Goal: Transaction & Acquisition: Purchase product/service

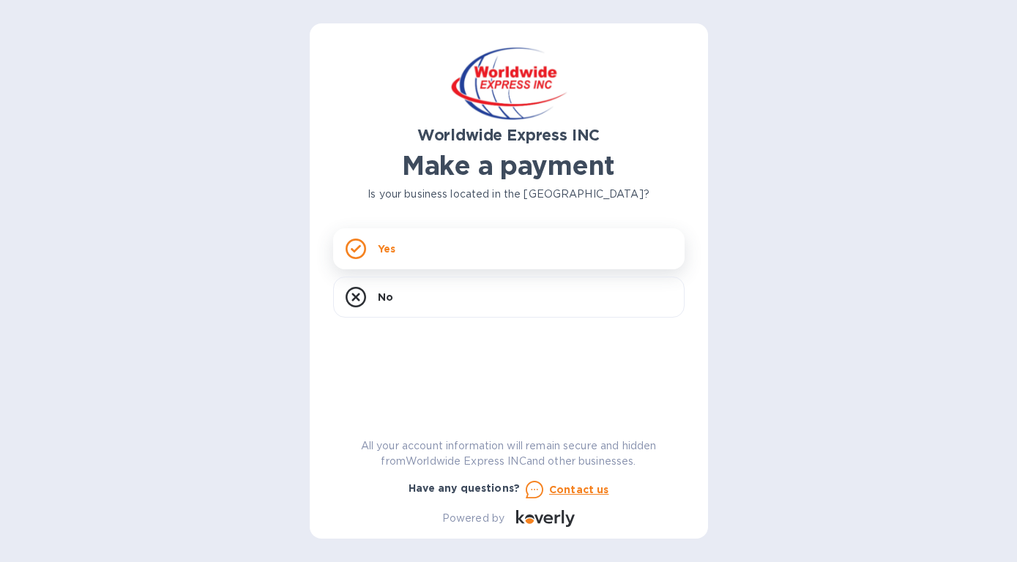
click at [379, 247] on p "Yes" at bounding box center [387, 249] width 18 height 15
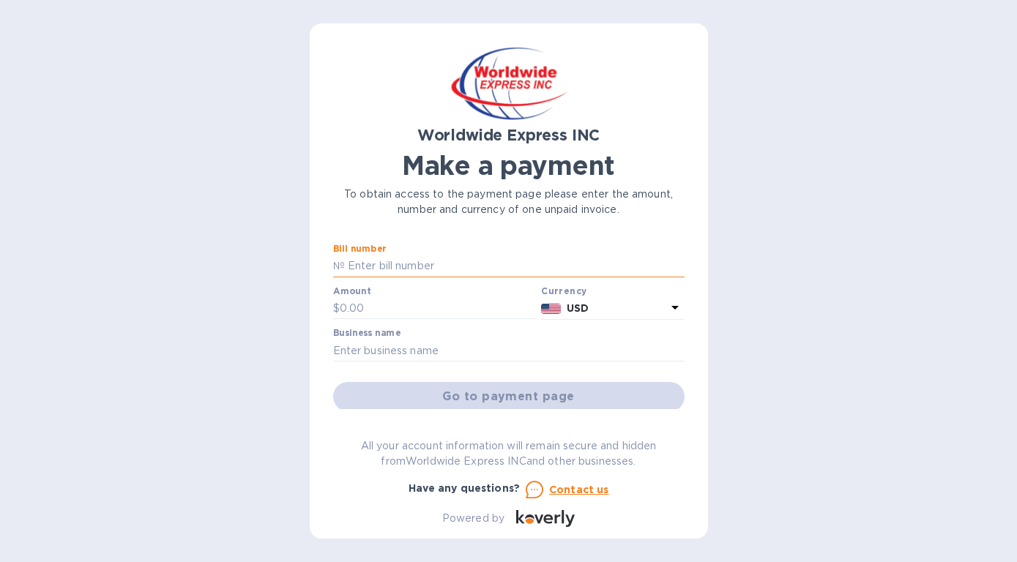
click at [373, 265] on input "text" at bounding box center [515, 266] width 340 height 22
type input "9242"
click at [370, 306] on input "text" at bounding box center [438, 309] width 196 height 22
type input "88,860.00"
click at [348, 348] on input "text" at bounding box center [508, 351] width 351 height 22
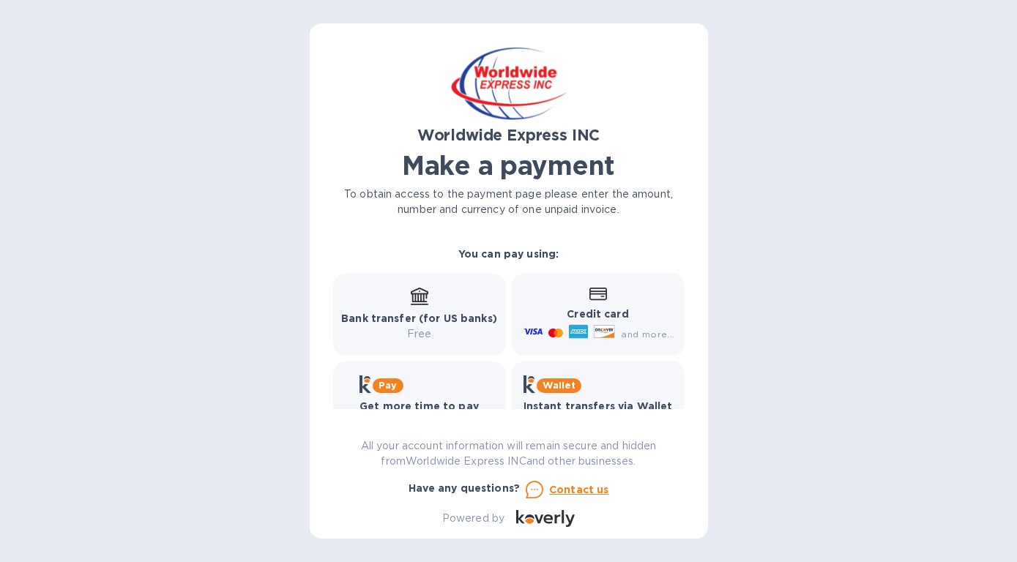
scroll to position [225, 0]
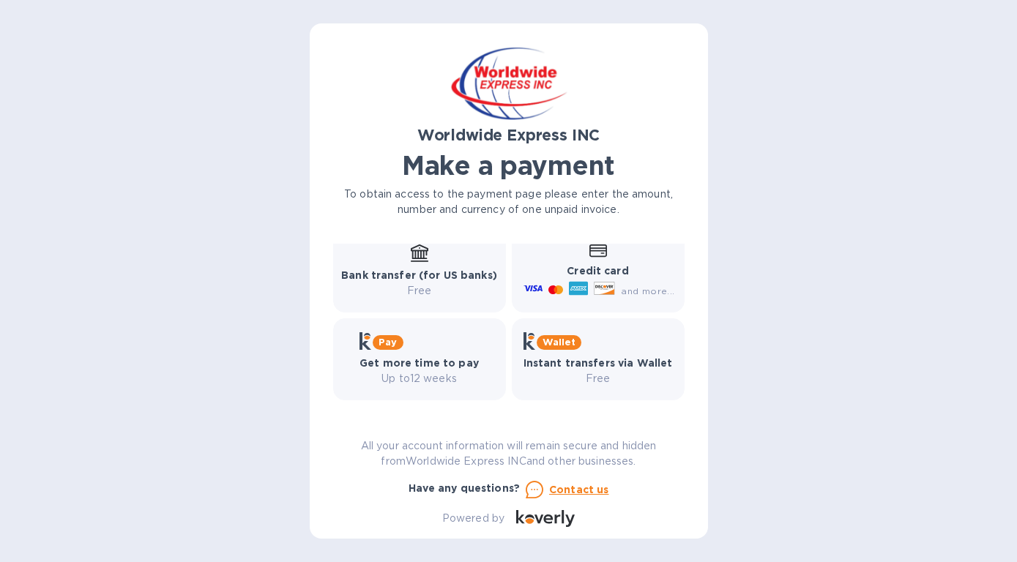
type input "A & A INTERNATIONAL INC."
click at [456, 272] on b "Bank transfer (for US banks)" at bounding box center [419, 275] width 156 height 12
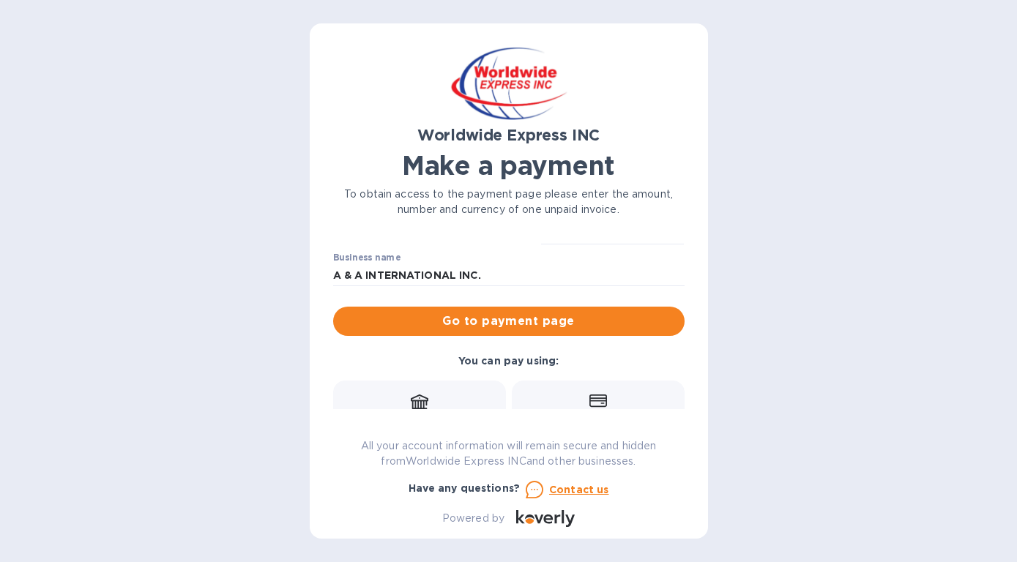
scroll to position [75, 0]
click at [466, 313] on span "Go to payment page" at bounding box center [509, 322] width 328 height 18
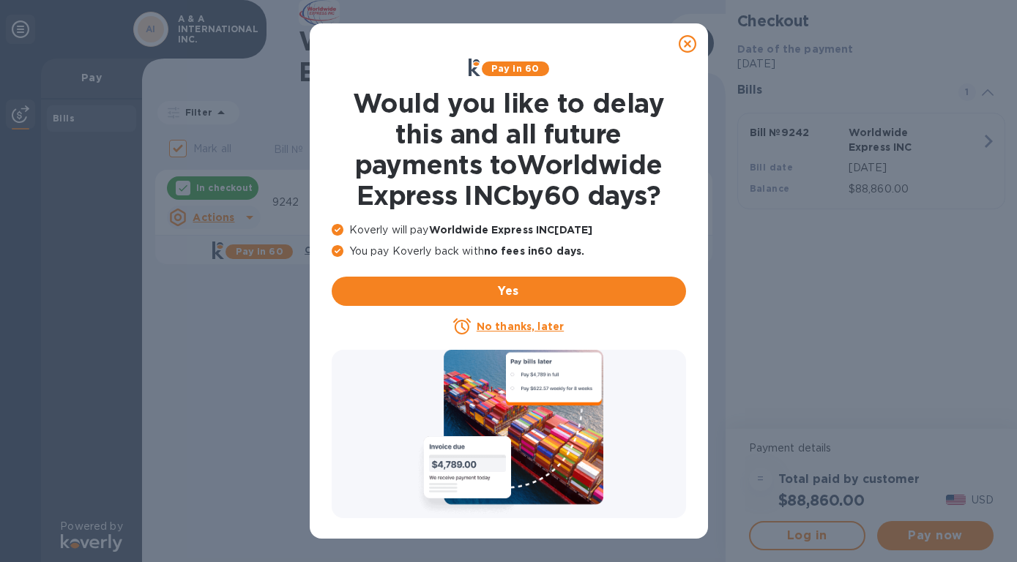
click at [684, 45] on icon at bounding box center [687, 44] width 18 height 18
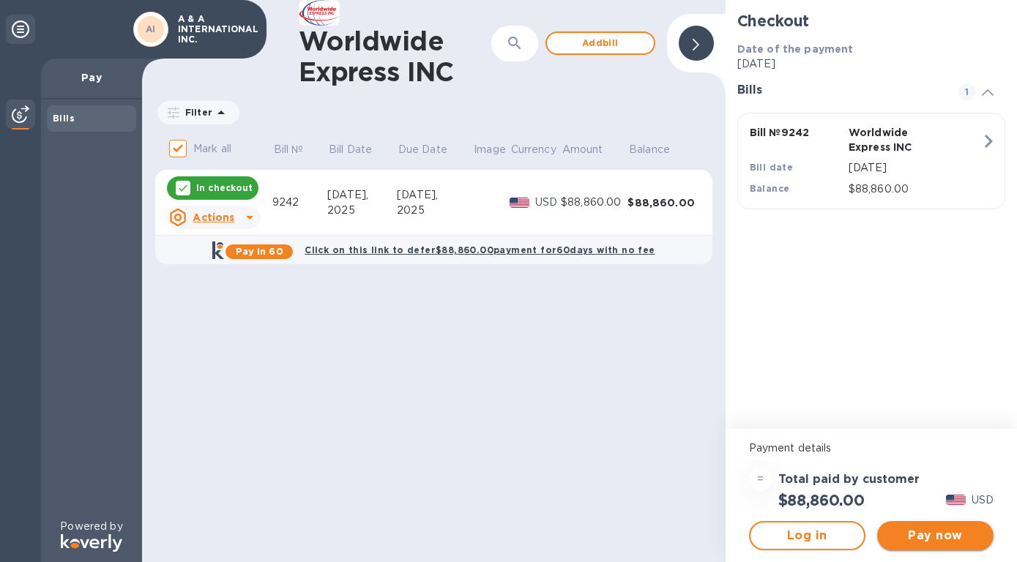
click at [954, 534] on span "Pay now" at bounding box center [934, 536] width 93 height 18
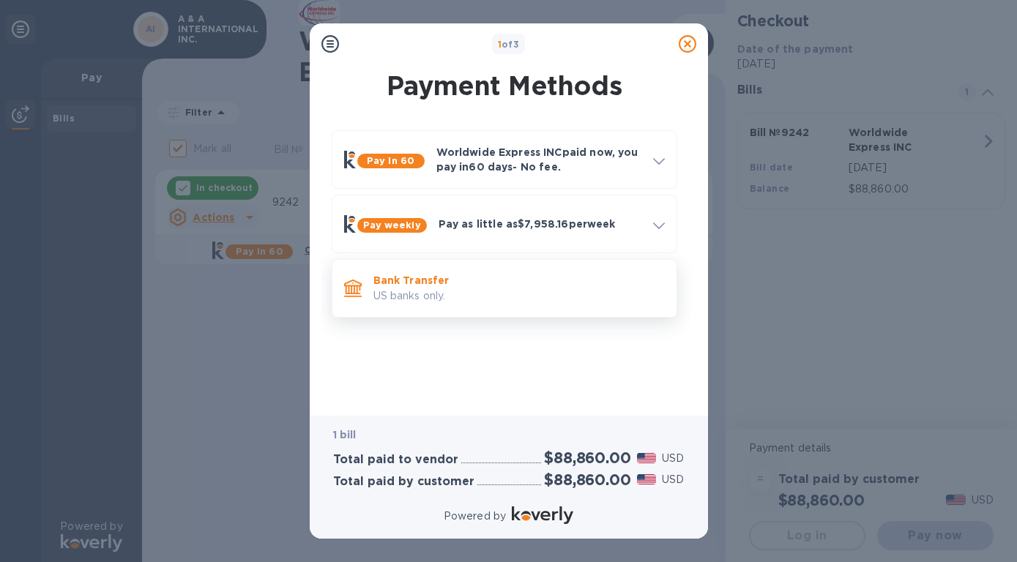
click at [443, 285] on p "Bank Transfer" at bounding box center [518, 280] width 291 height 15
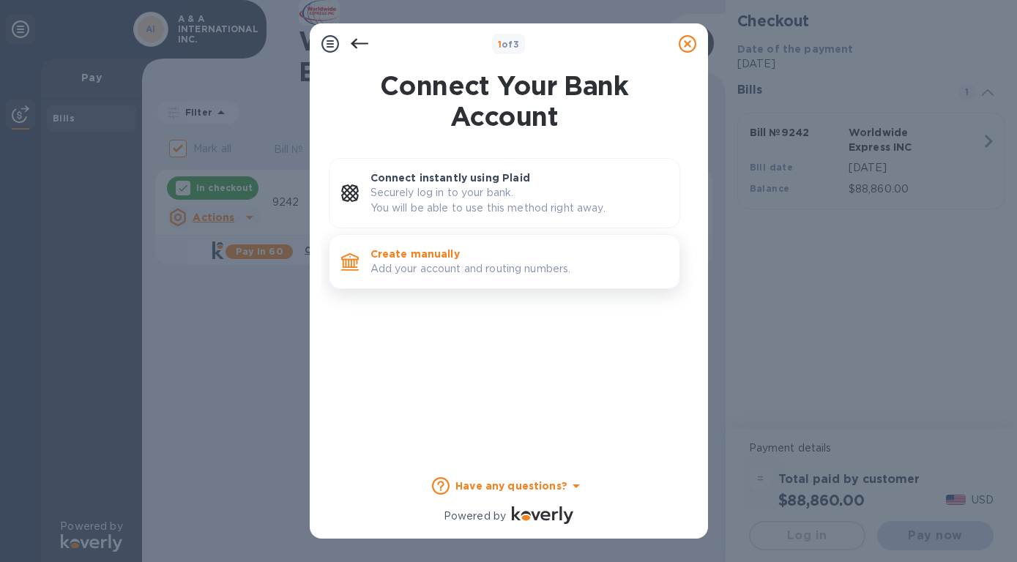
click at [446, 264] on p "Add your account and routing numbers." at bounding box center [518, 268] width 297 height 15
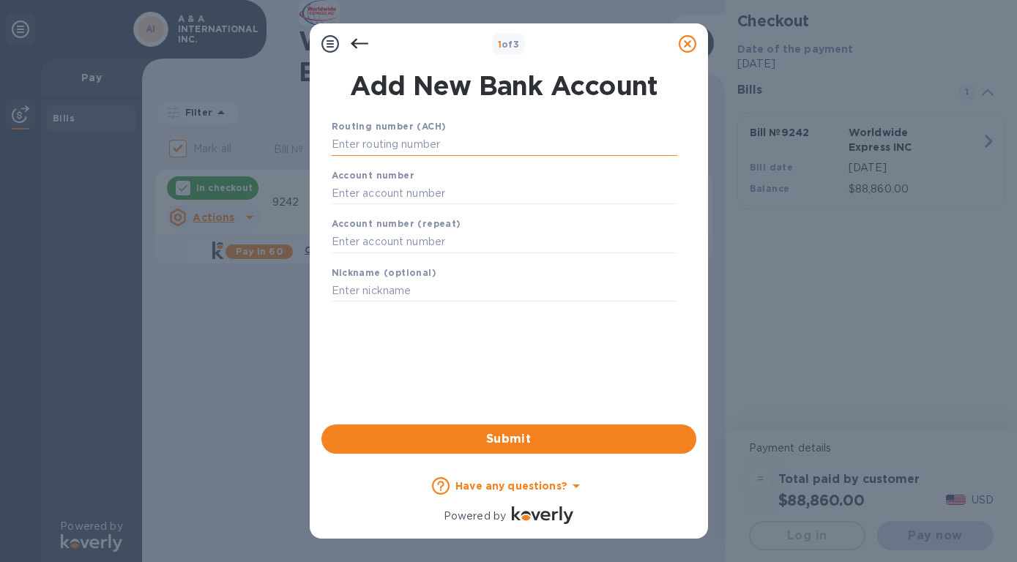
click at [342, 145] on input "text" at bounding box center [504, 145] width 345 height 22
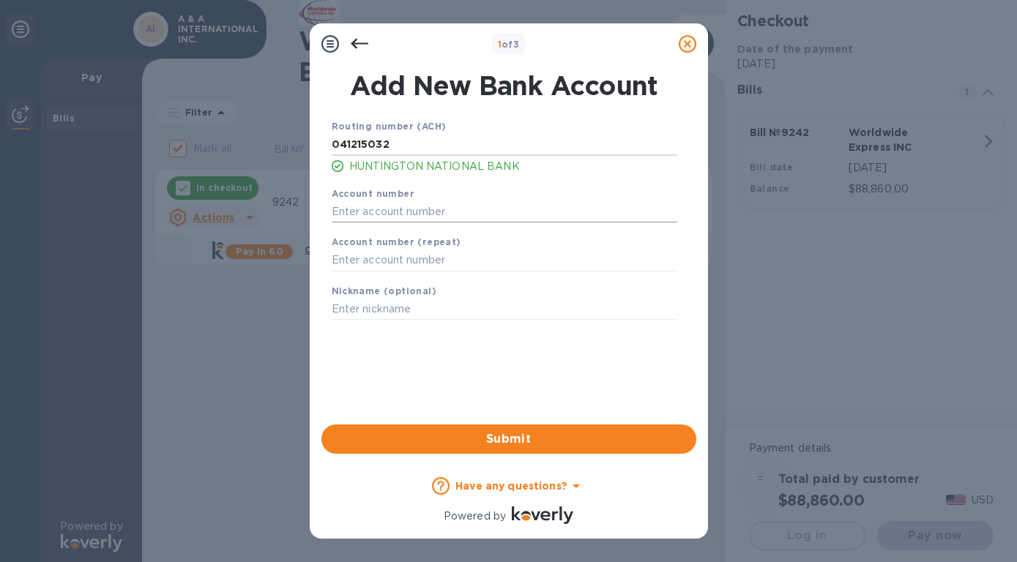
type input "041215032"
click at [337, 212] on input "text" at bounding box center [504, 212] width 345 height 22
type input "01598360840"
click at [347, 263] on input "text" at bounding box center [504, 261] width 345 height 22
type input "01598360840"
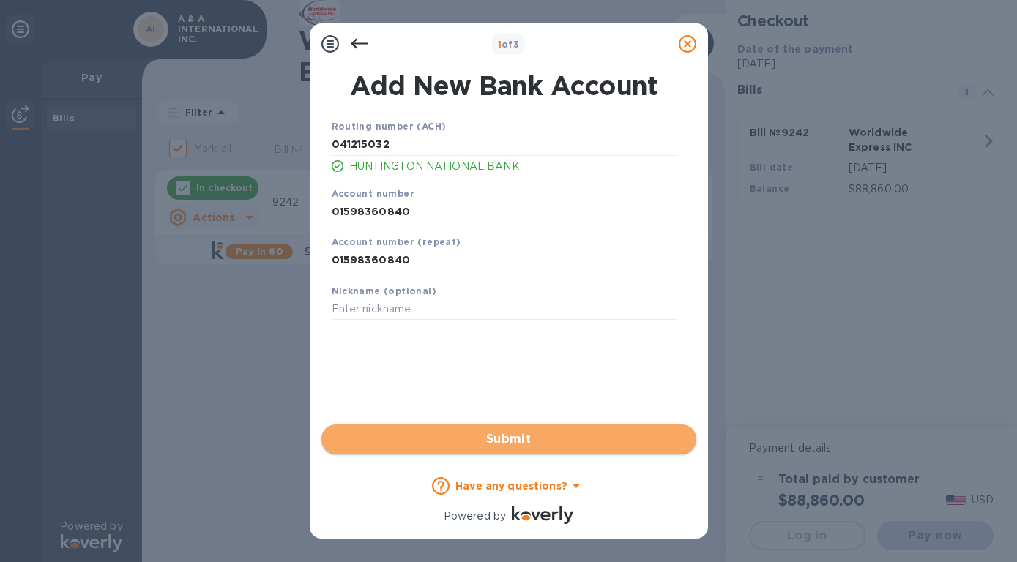
click at [501, 443] on span "Submit" at bounding box center [508, 439] width 351 height 18
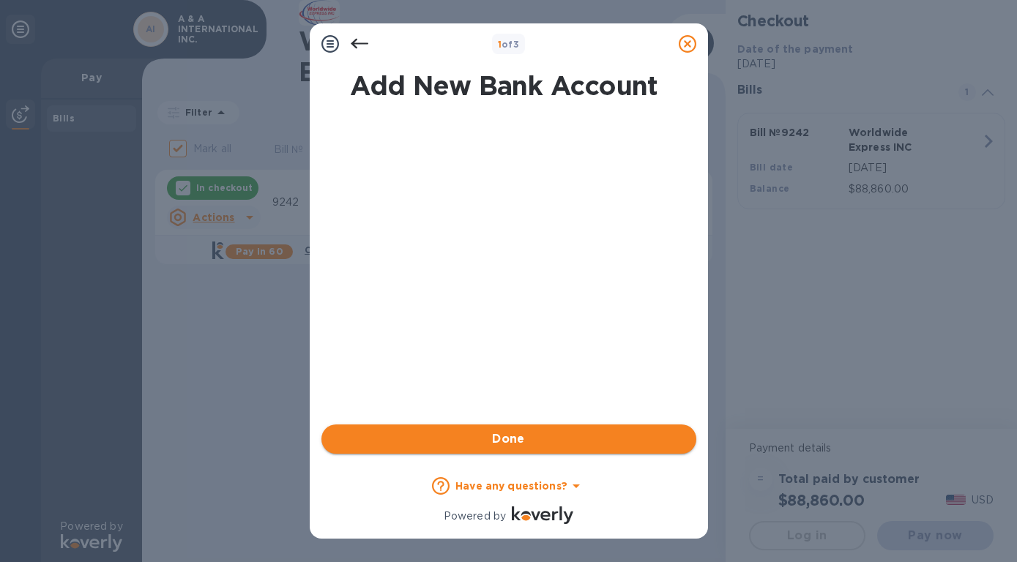
click at [501, 443] on span "Done" at bounding box center [508, 439] width 33 height 18
